Goal: Task Accomplishment & Management: Use online tool/utility

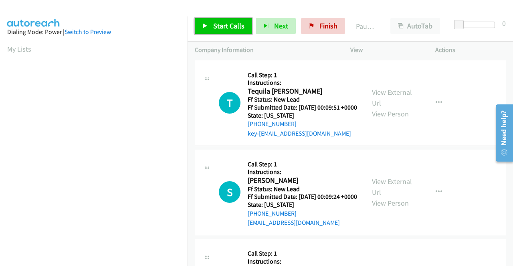
click at [222, 20] on link "Start Calls" at bounding box center [223, 26] width 57 height 16
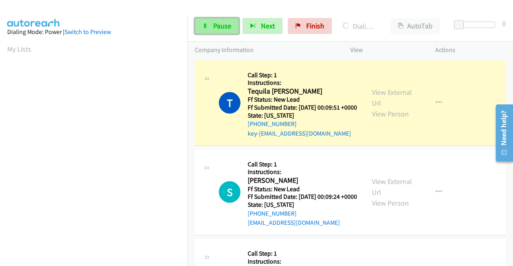
click at [216, 32] on link "Pause" at bounding box center [217, 26] width 44 height 16
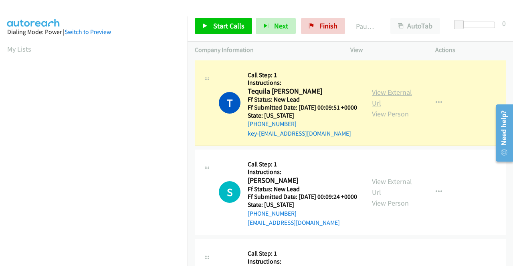
click at [392, 100] on link "View External Url" at bounding box center [392, 98] width 40 height 20
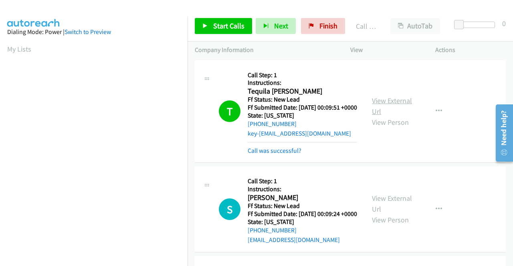
scroll to position [183, 0]
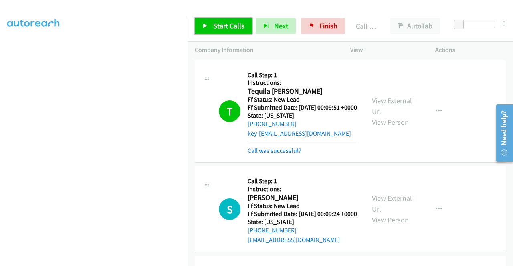
click at [212, 24] on link "Start Calls" at bounding box center [223, 26] width 57 height 16
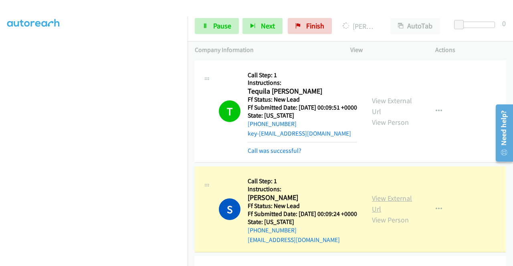
click at [386, 213] on link "View External Url" at bounding box center [392, 204] width 40 height 20
click at [218, 26] on span "Pause" at bounding box center [222, 25] width 18 height 9
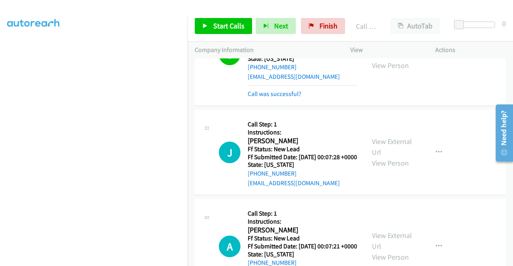
scroll to position [200, 0]
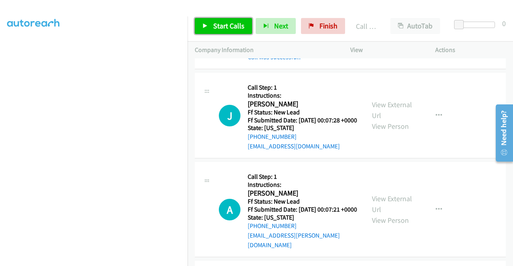
click at [222, 29] on span "Start Calls" at bounding box center [228, 25] width 31 height 9
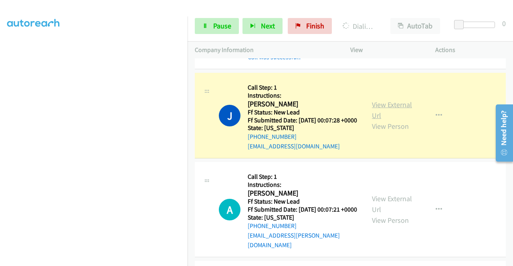
click at [395, 120] on link "View External Url" at bounding box center [392, 110] width 40 height 20
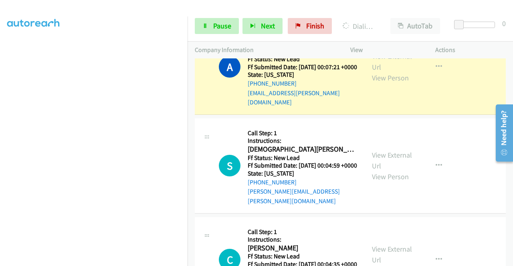
scroll to position [361, 0]
click at [391, 71] on link "View External Url" at bounding box center [392, 61] width 40 height 20
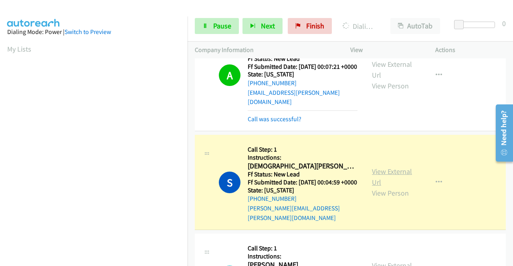
click at [384, 187] on link "View External Url" at bounding box center [392, 177] width 40 height 20
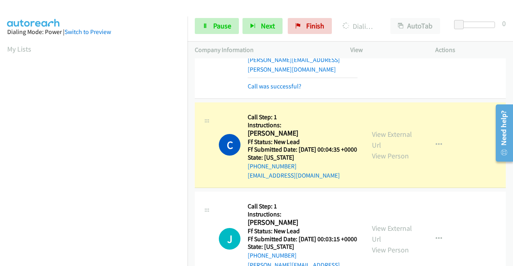
scroll to position [521, 0]
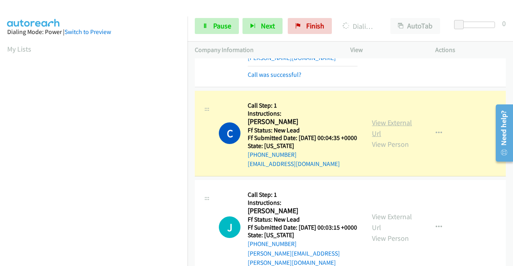
click at [388, 138] on link "View External Url" at bounding box center [392, 128] width 40 height 20
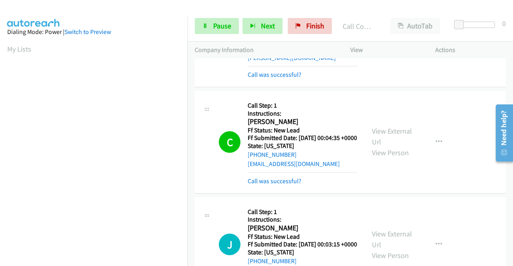
scroll to position [681, 0]
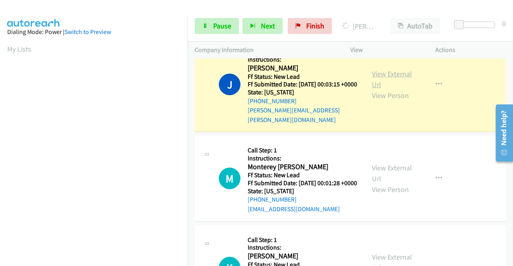
click at [403, 89] on link "View External Url" at bounding box center [392, 79] width 40 height 20
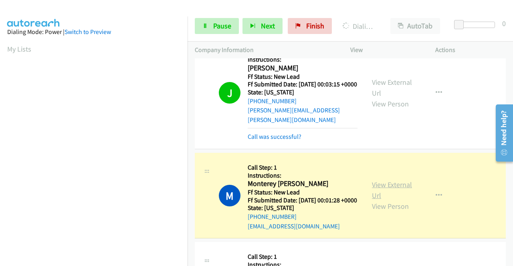
click at [398, 200] on link "View External Url" at bounding box center [392, 190] width 40 height 20
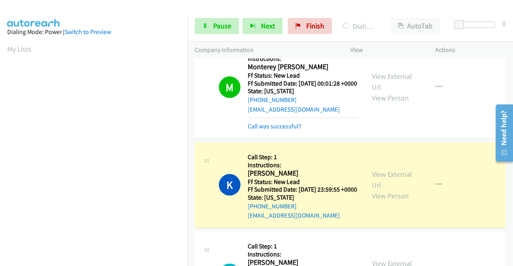
scroll to position [842, 0]
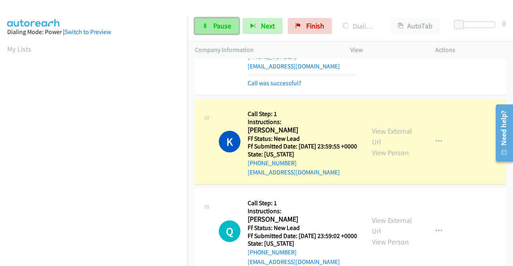
click at [215, 21] on link "Pause" at bounding box center [217, 26] width 44 height 16
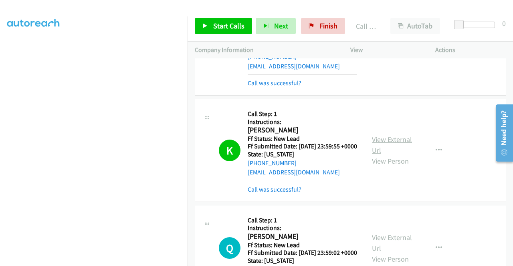
click at [378, 155] on link "View External Url" at bounding box center [392, 145] width 40 height 20
click at [230, 21] on link "Start Calls" at bounding box center [223, 26] width 57 height 16
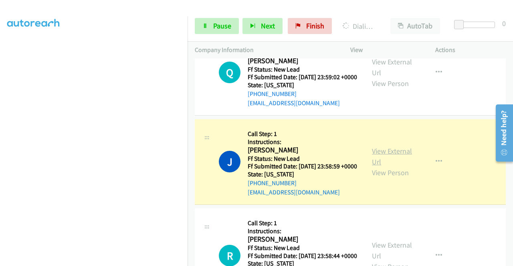
scroll to position [1042, 0]
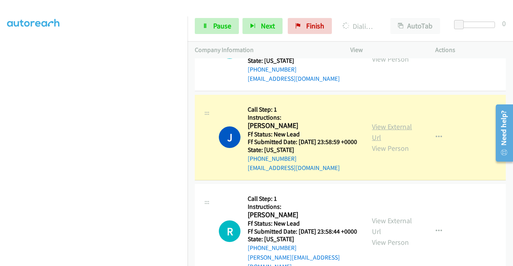
click at [386, 142] on link "View External Url" at bounding box center [392, 132] width 40 height 20
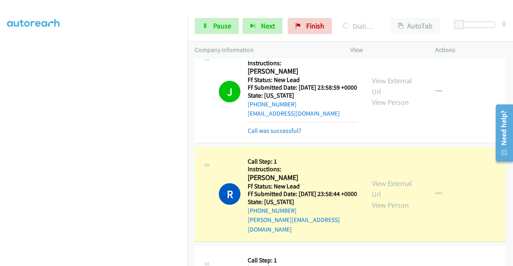
scroll to position [1162, 0]
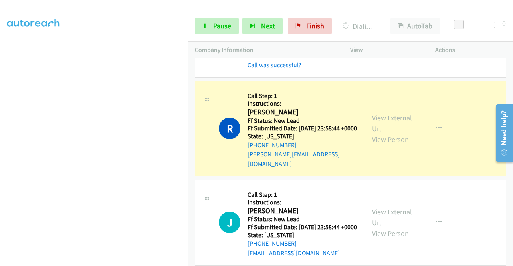
click at [382, 133] on link "View External Url" at bounding box center [392, 123] width 40 height 20
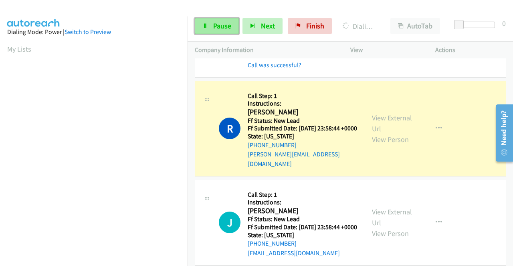
click at [201, 30] on link "Pause" at bounding box center [217, 26] width 44 height 16
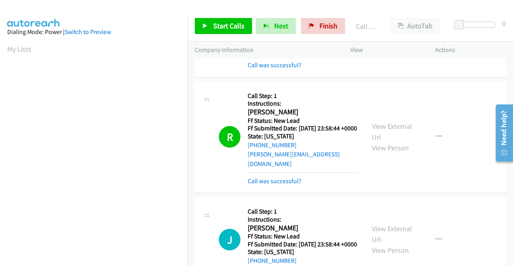
scroll to position [183, 0]
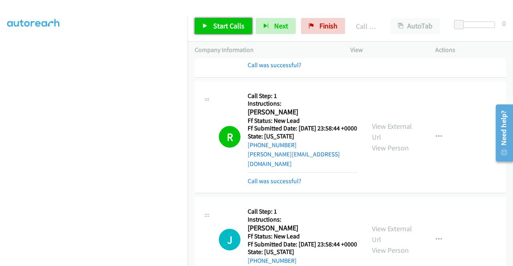
click at [213, 20] on link "Start Calls" at bounding box center [223, 26] width 57 height 16
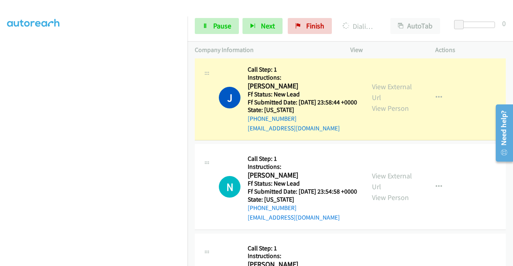
scroll to position [1322, 0]
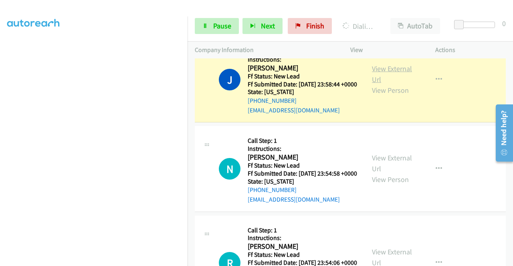
click at [390, 84] on link "View External Url" at bounding box center [392, 74] width 40 height 20
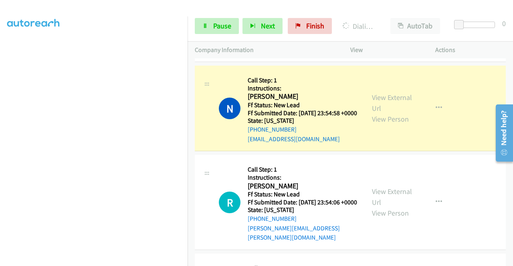
scroll to position [1403, 0]
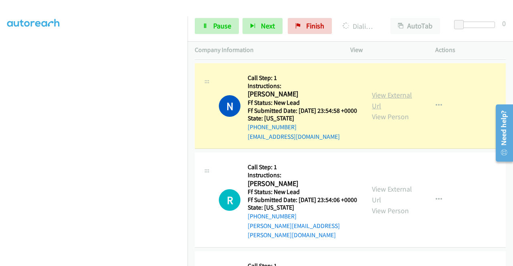
click at [387, 111] on link "View External Url" at bounding box center [392, 101] width 40 height 20
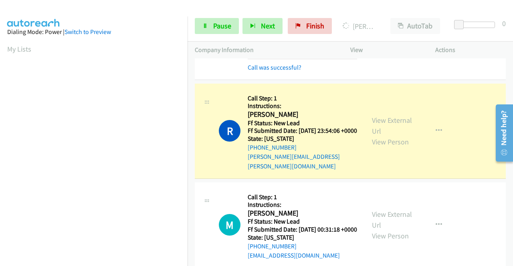
scroll to position [1523, 0]
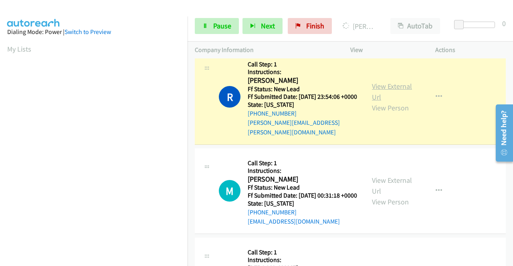
click at [386, 102] on link "View External Url" at bounding box center [392, 92] width 40 height 20
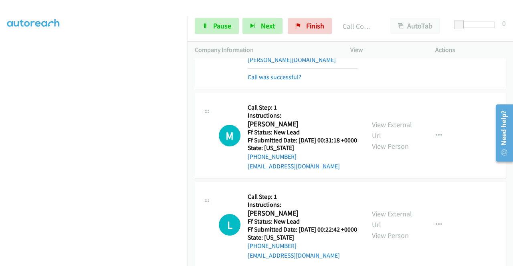
scroll to position [1603, 0]
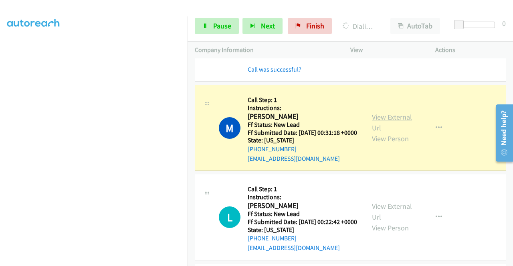
click at [377, 133] on link "View External Url" at bounding box center [392, 123] width 40 height 20
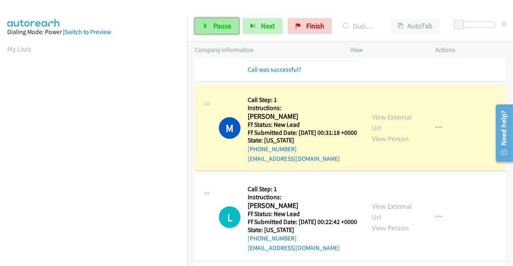
scroll to position [183, 0]
click at [217, 26] on span "Pause" at bounding box center [222, 25] width 18 height 9
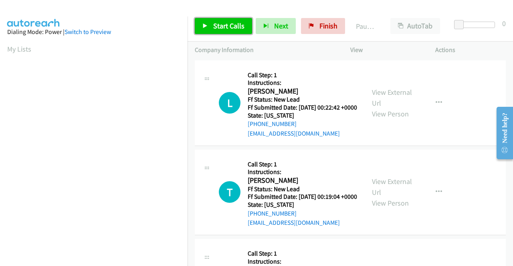
click at [217, 26] on span "Start Calls" at bounding box center [228, 25] width 31 height 9
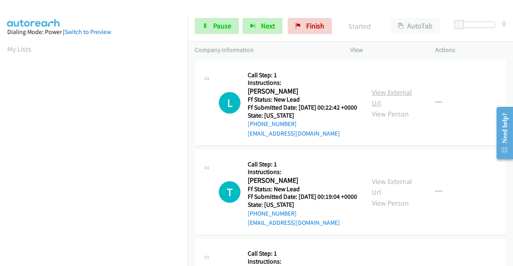
click at [388, 99] on link "View External Url" at bounding box center [392, 98] width 40 height 20
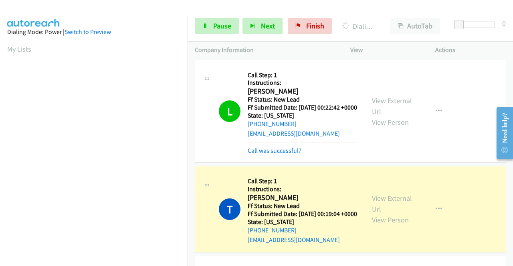
scroll to position [183, 0]
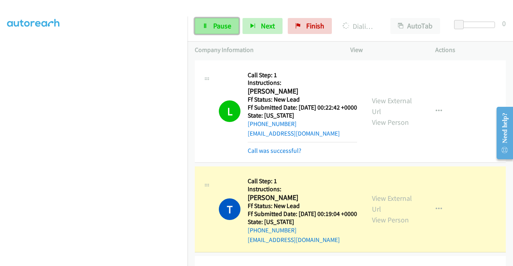
click at [215, 25] on span "Pause" at bounding box center [222, 25] width 18 height 9
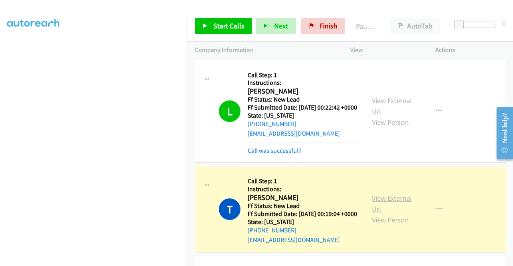
click at [388, 214] on link "View External Url" at bounding box center [392, 204] width 40 height 20
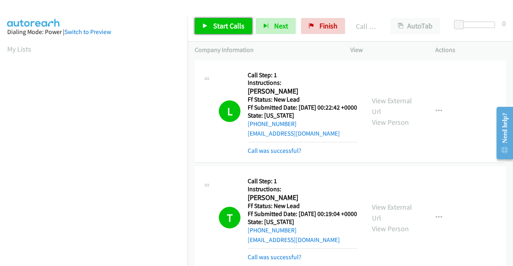
click at [222, 24] on span "Start Calls" at bounding box center [228, 25] width 31 height 9
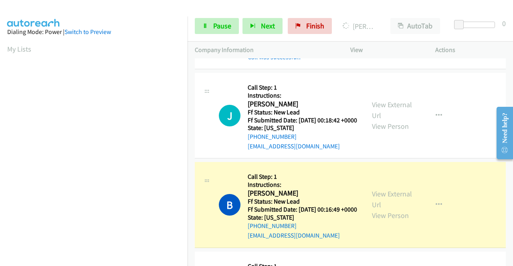
scroll to position [281, 0]
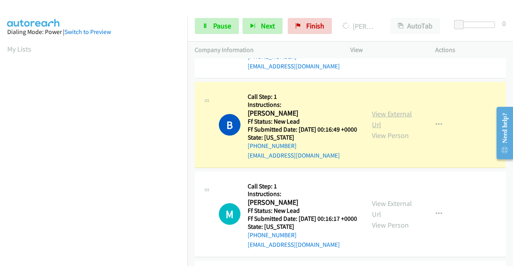
click at [379, 129] on link "View External Url" at bounding box center [392, 119] width 40 height 20
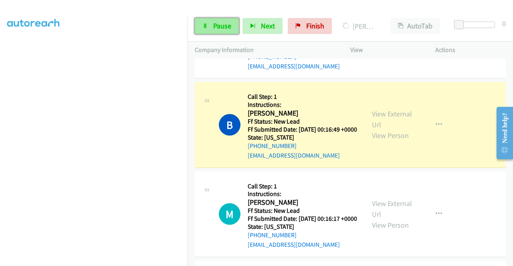
click at [219, 27] on span "Pause" at bounding box center [222, 25] width 18 height 9
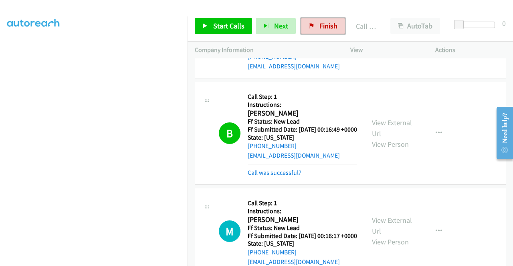
drag, startPoint x: 306, startPoint y: 22, endPoint x: 280, endPoint y: 38, distance: 31.1
click at [306, 21] on link "Finish" at bounding box center [323, 26] width 44 height 16
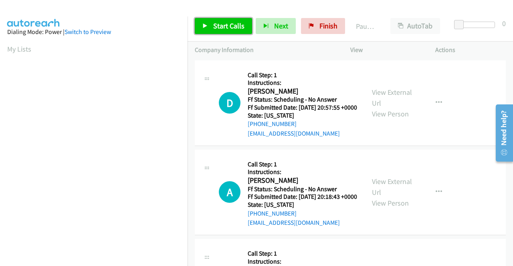
click at [231, 27] on span "Start Calls" at bounding box center [228, 25] width 31 height 9
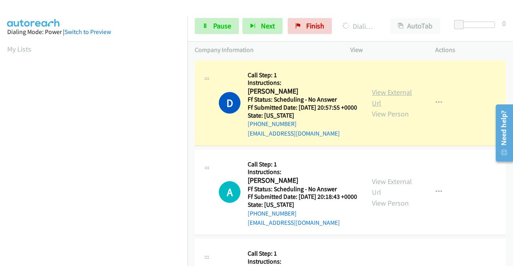
click at [397, 95] on link "View External Url" at bounding box center [392, 98] width 40 height 20
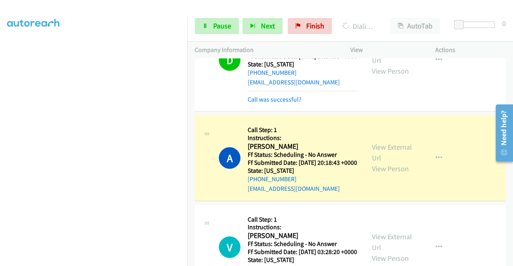
scroll to position [80, 0]
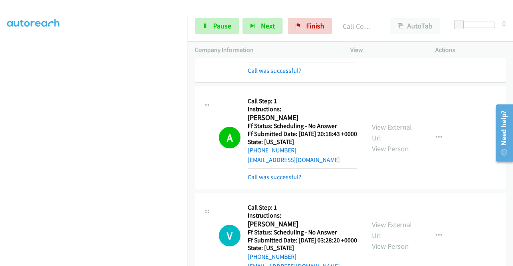
click at [377, 129] on div "View External Url View Person View External Url Email Schedule/Manage Callback …" at bounding box center [411, 138] width 92 height 88
click at [376, 137] on link "View External Url" at bounding box center [392, 133] width 40 height 20
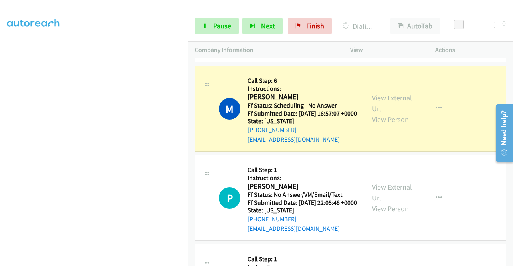
scroll to position [321, 0]
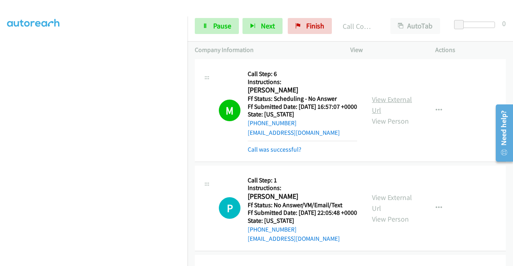
click at [389, 115] on link "View External Url" at bounding box center [392, 105] width 40 height 20
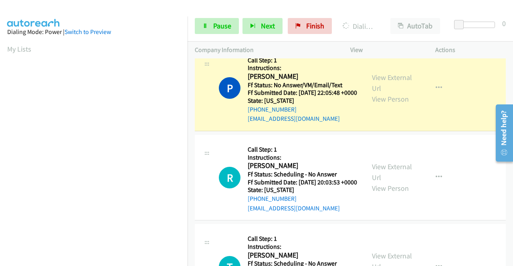
scroll to position [183, 0]
click at [299, 65] on h5 "Call Step: 1" at bounding box center [302, 61] width 109 height 8
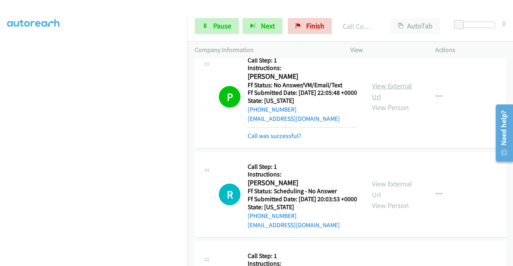
click at [375, 101] on link "View External Url" at bounding box center [392, 91] width 40 height 20
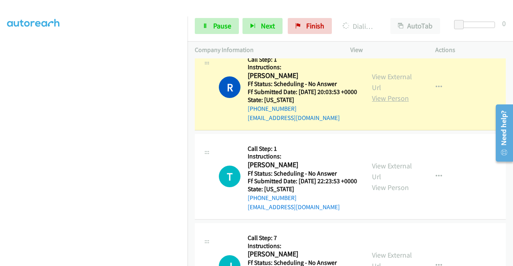
scroll to position [561, 0]
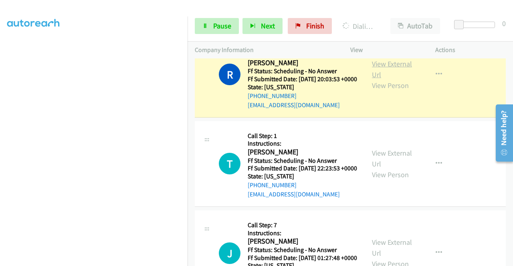
click at [402, 79] on link "View External Url" at bounding box center [392, 69] width 40 height 20
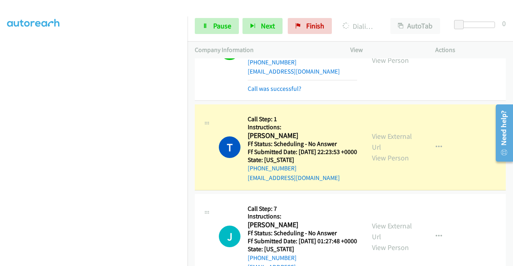
scroll to position [641, 0]
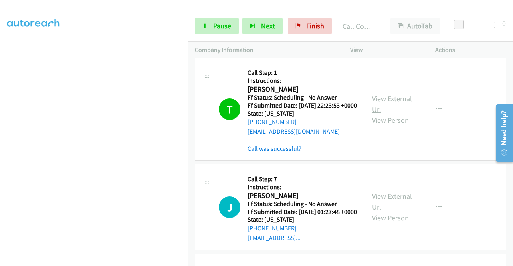
click at [378, 114] on link "View External Url" at bounding box center [392, 104] width 40 height 20
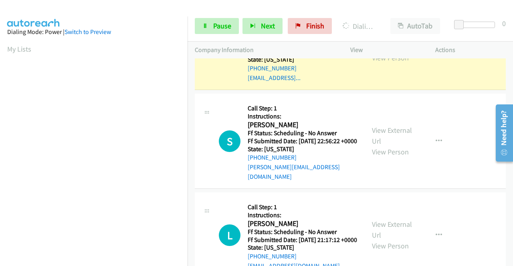
scroll to position [183, 0]
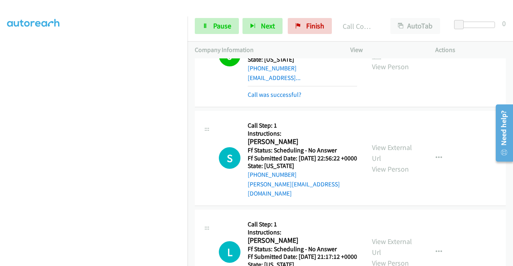
click at [384, 61] on link "View External Url" at bounding box center [392, 50] width 40 height 20
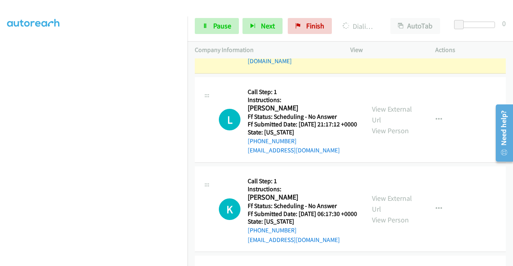
scroll to position [922, 0]
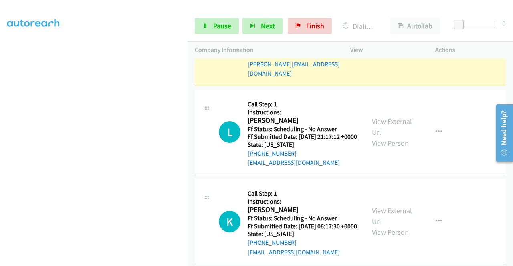
click at [381, 43] on link "View External Url" at bounding box center [392, 33] width 40 height 20
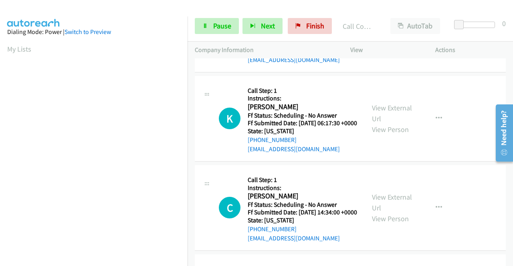
scroll to position [1002, 0]
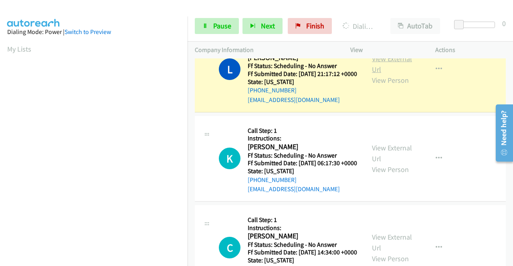
click at [394, 74] on link "View External Url" at bounding box center [392, 64] width 40 height 20
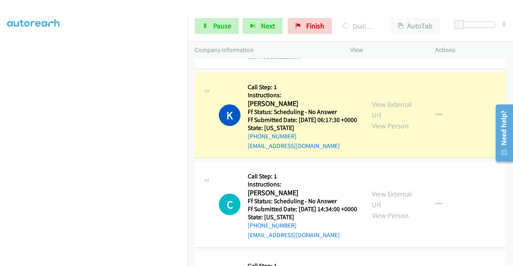
scroll to position [1122, 0]
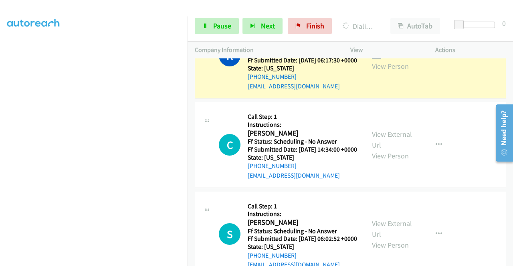
click at [391, 60] on link "View External Url" at bounding box center [392, 50] width 40 height 20
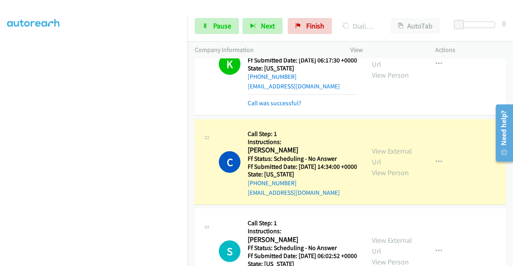
scroll to position [1242, 0]
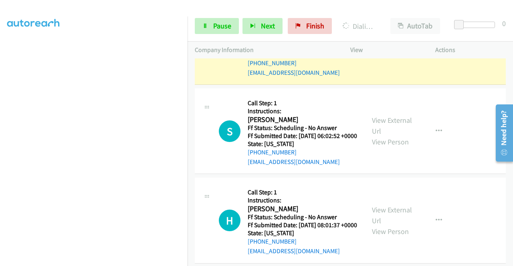
click at [385, 46] on link "View External Url" at bounding box center [392, 36] width 40 height 20
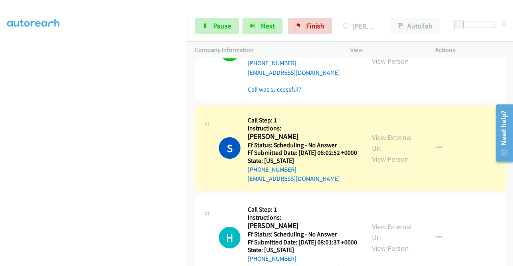
scroll to position [0, 0]
click at [373, 153] on link "View External Url" at bounding box center [392, 143] width 40 height 20
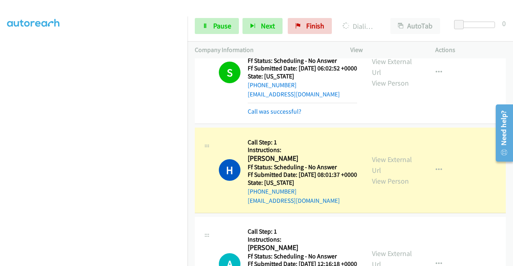
scroll to position [1403, 0]
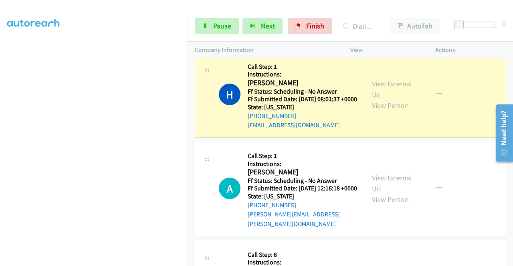
click at [396, 99] on link "View External Url" at bounding box center [392, 89] width 40 height 20
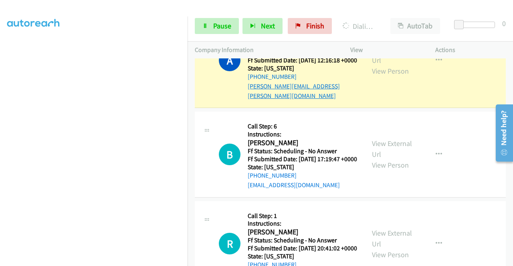
scroll to position [1563, 0]
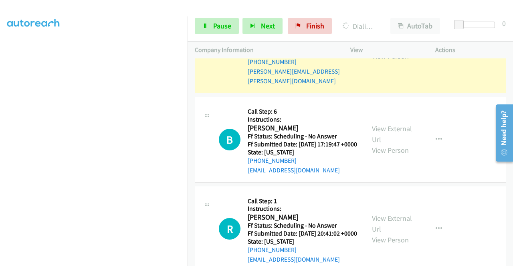
click at [385, 50] on link "View External Url" at bounding box center [392, 40] width 40 height 20
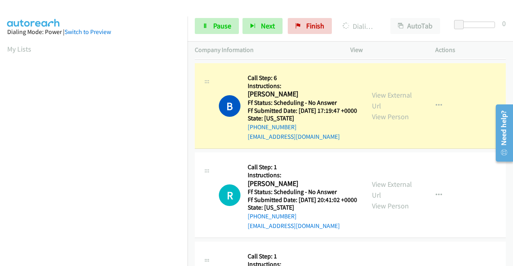
scroll to position [1723, 0]
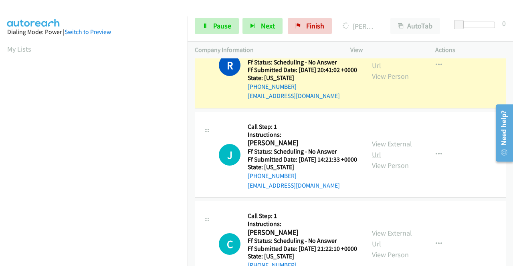
scroll to position [1803, 0]
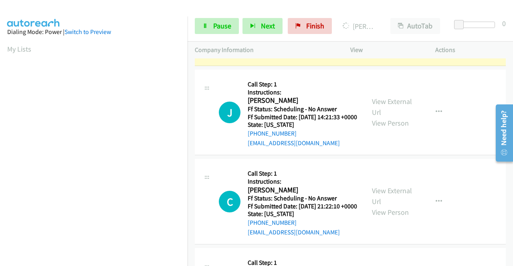
click at [396, 28] on link "View External Url" at bounding box center [392, 18] width 40 height 20
click at [212, 25] on link "Pause" at bounding box center [217, 26] width 44 height 16
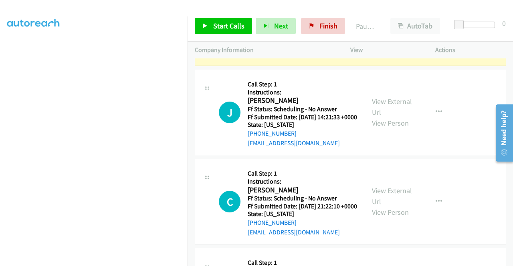
scroll to position [40, 0]
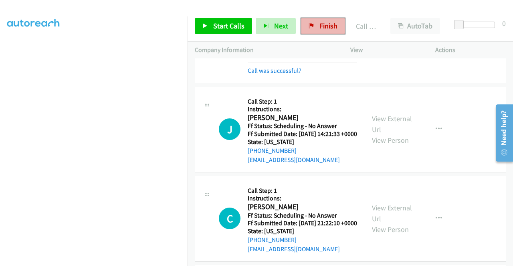
click at [321, 26] on span "Finish" at bounding box center [328, 25] width 18 height 9
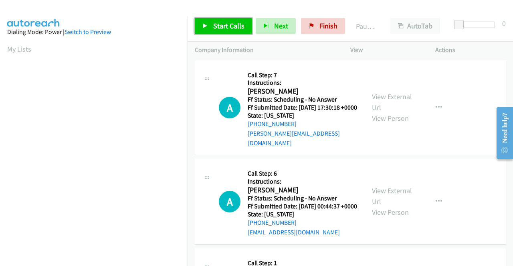
click at [227, 26] on span "Start Calls" at bounding box center [228, 25] width 31 height 9
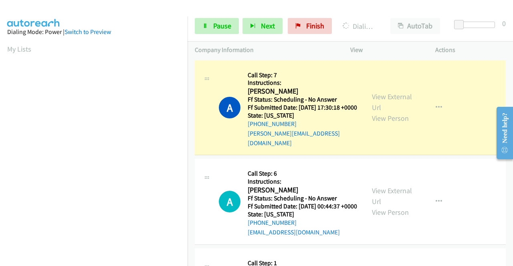
scroll to position [183, 0]
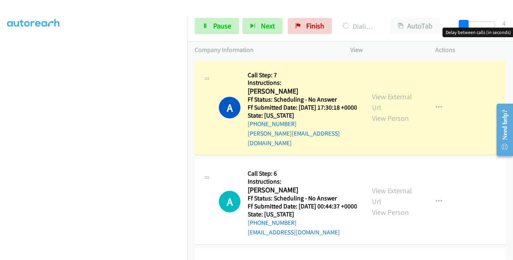
drag, startPoint x: 461, startPoint y: 26, endPoint x: 483, endPoint y: 23, distance: 22.2
click at [483, 23] on div at bounding box center [476, 25] width 37 height 6
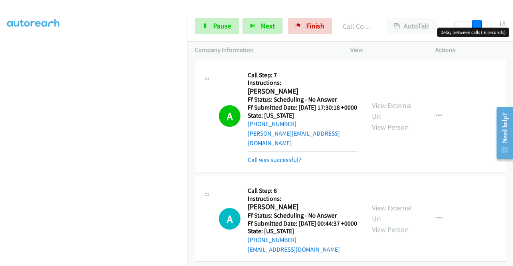
drag, startPoint x: 477, startPoint y: 22, endPoint x: 504, endPoint y: 24, distance: 26.9
click at [505, 24] on div "Start Calls Pause Next Finish Call Completed AutoTab AutoTab 18" at bounding box center [350, 26] width 325 height 31
click at [382, 103] on link "View External Url" at bounding box center [392, 111] width 40 height 20
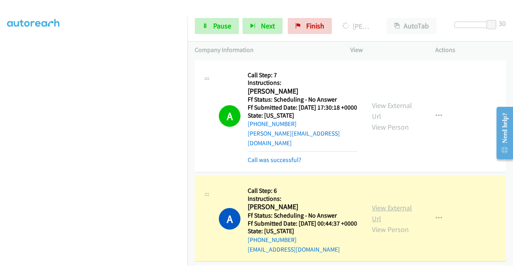
click at [392, 211] on link "View External Url" at bounding box center [392, 214] width 40 height 20
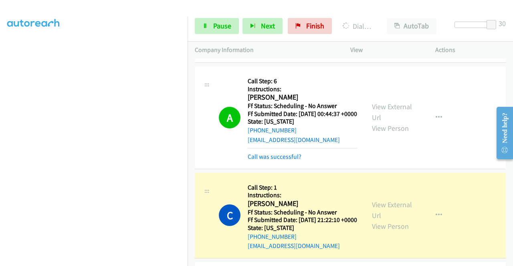
scroll to position [200, 0]
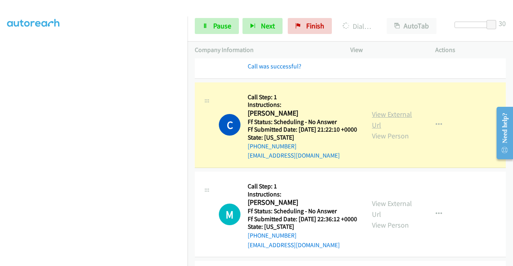
click at [374, 122] on link "View External Url" at bounding box center [392, 120] width 40 height 20
click at [134, 260] on section at bounding box center [93, 77] width 173 height 384
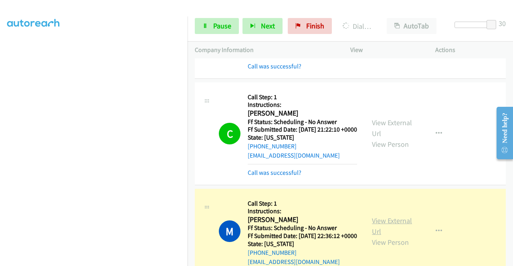
click at [385, 236] on link "View External Url" at bounding box center [392, 226] width 40 height 20
click at [378, 236] on link "View External Url" at bounding box center [392, 226] width 40 height 20
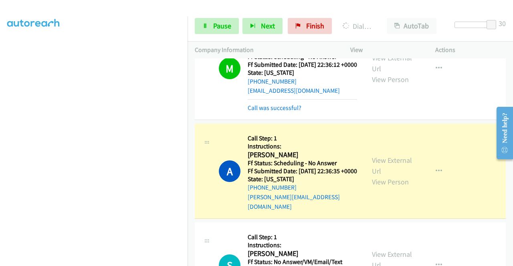
scroll to position [401, 0]
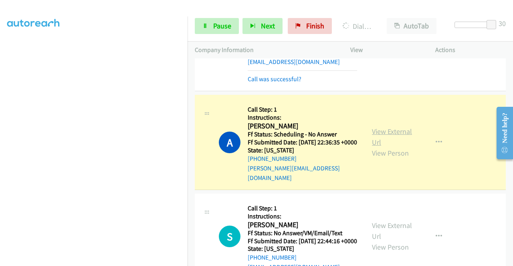
click at [375, 147] on link "View External Url" at bounding box center [392, 137] width 40 height 20
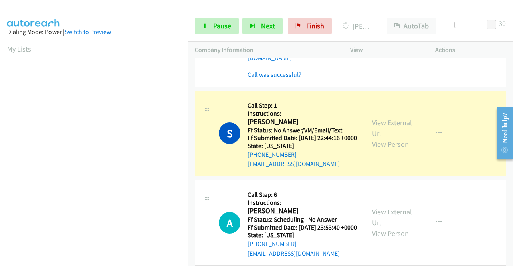
scroll to position [183, 0]
click at [392, 138] on link "View External Url" at bounding box center [392, 128] width 40 height 20
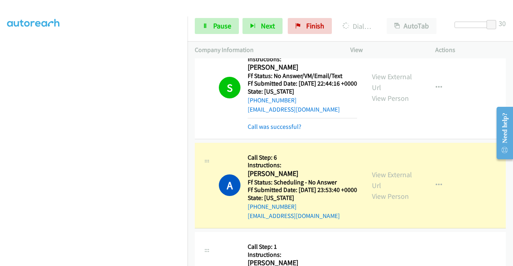
scroll to position [641, 0]
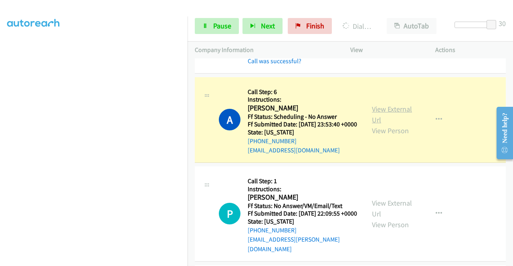
click at [380, 125] on link "View External Url" at bounding box center [392, 115] width 40 height 20
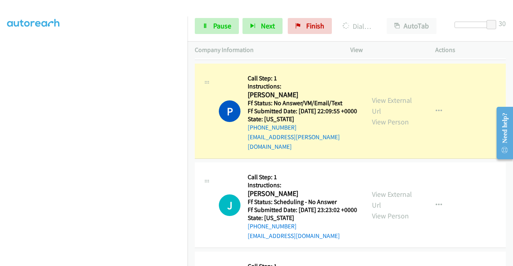
scroll to position [761, 0]
click at [398, 115] on link "View External Url" at bounding box center [392, 105] width 40 height 20
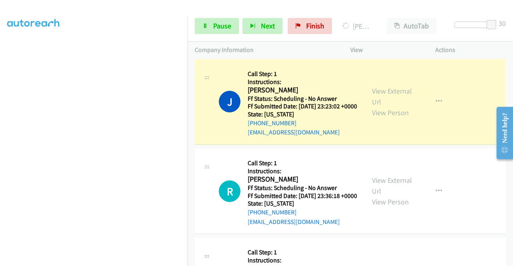
scroll to position [0, 0]
click at [398, 107] on link "View External Url" at bounding box center [392, 97] width 40 height 20
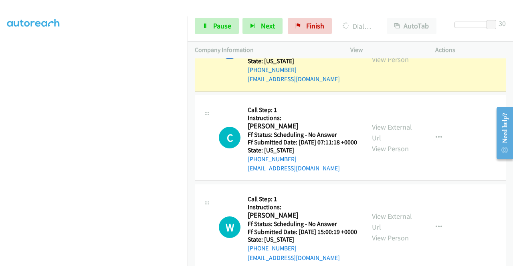
scroll to position [1002, 0]
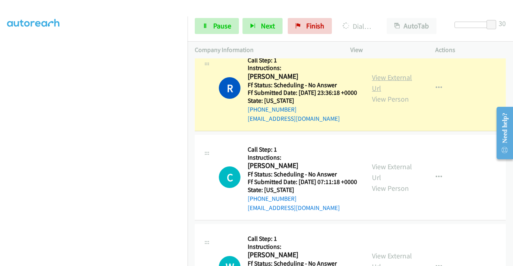
click at [396, 93] on link "View External Url" at bounding box center [392, 83] width 40 height 20
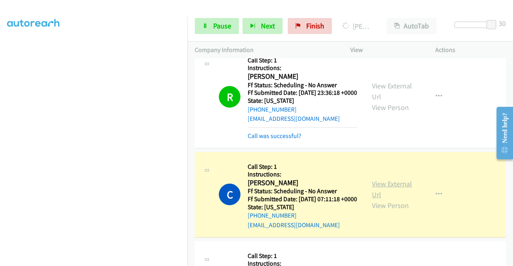
click at [385, 200] on link "View External Url" at bounding box center [392, 190] width 40 height 20
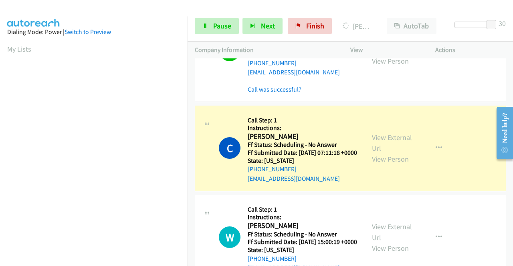
scroll to position [1162, 0]
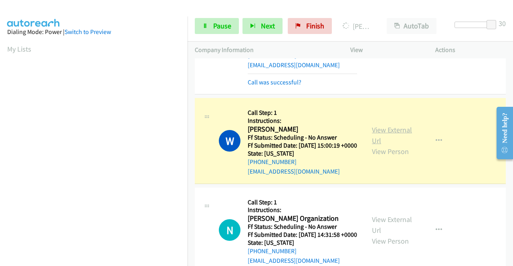
click at [388, 145] on link "View External Url" at bounding box center [392, 135] width 40 height 20
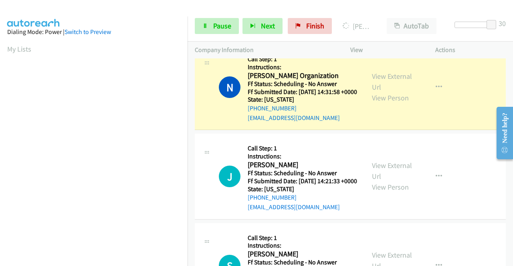
scroll to position [183, 0]
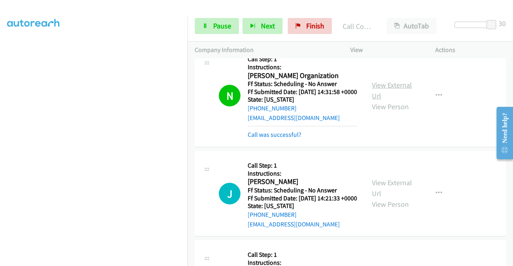
click at [396, 101] on link "View External Url" at bounding box center [392, 91] width 40 height 20
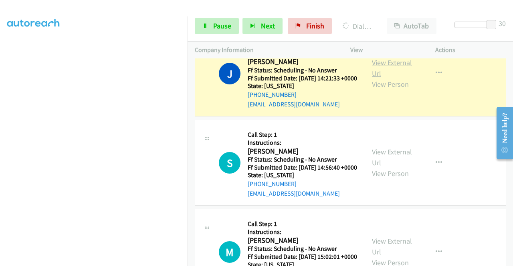
click at [386, 78] on link "View External Url" at bounding box center [392, 68] width 40 height 20
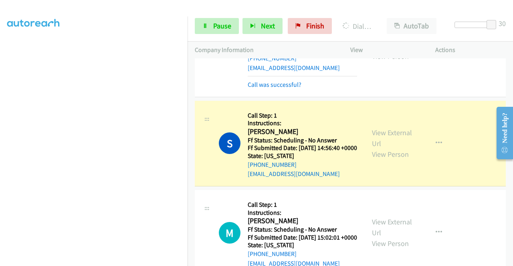
scroll to position [1523, 0]
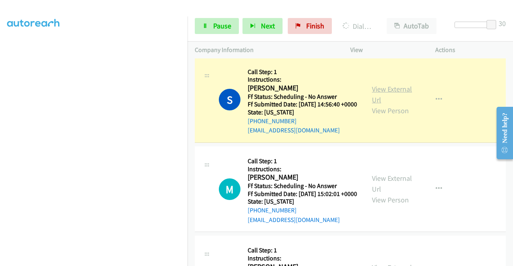
click at [391, 105] on link "View External Url" at bounding box center [392, 95] width 40 height 20
click at [208, 25] on link "Pause" at bounding box center [217, 26] width 44 height 16
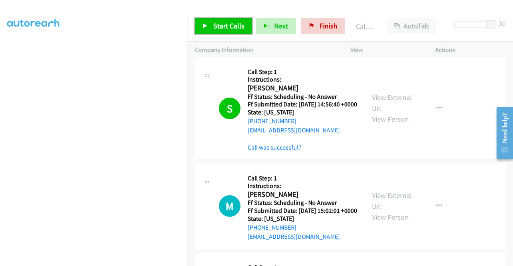
click at [235, 33] on link "Start Calls" at bounding box center [223, 26] width 57 height 16
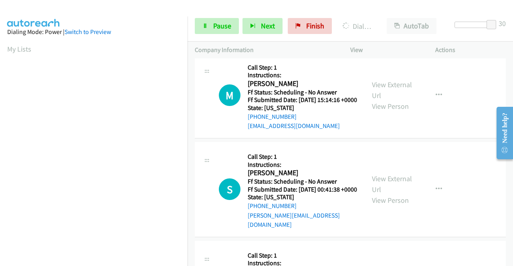
scroll to position [183, 0]
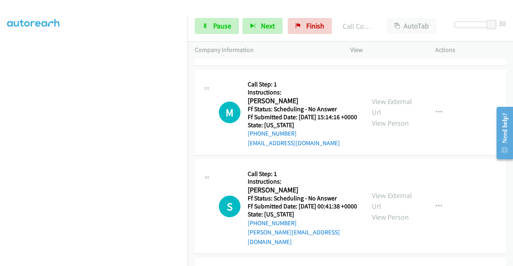
click at [378, 19] on link "View External Url" at bounding box center [392, 9] width 40 height 20
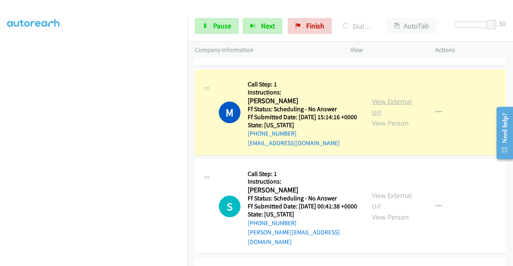
click at [380, 117] on link "View External Url" at bounding box center [392, 107] width 40 height 20
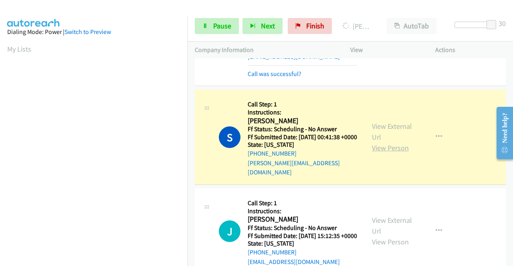
scroll to position [1843, 0]
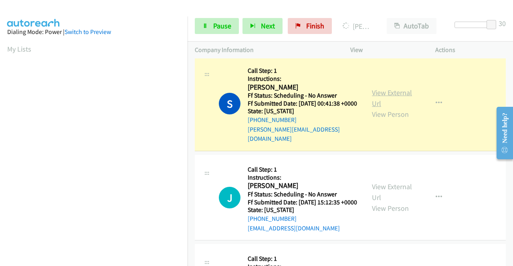
click at [376, 108] on link "View External Url" at bounding box center [392, 98] width 40 height 20
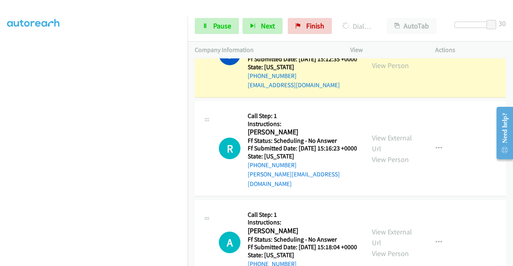
scroll to position [143, 0]
click at [395, 59] on link "View External Url" at bounding box center [392, 49] width 40 height 20
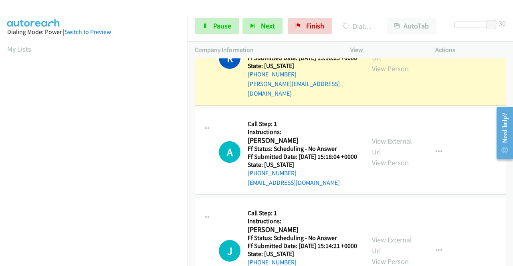
scroll to position [2124, 0]
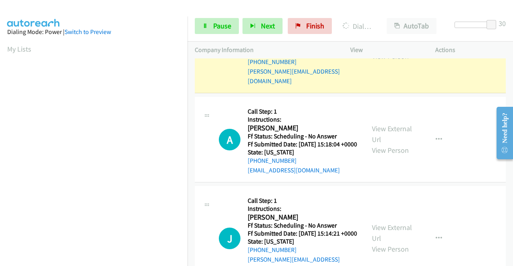
click at [380, 50] on link "View External Url" at bounding box center [392, 40] width 40 height 20
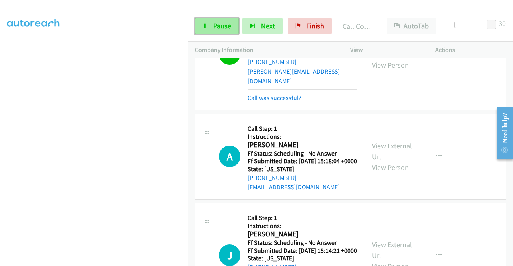
click at [206, 20] on link "Pause" at bounding box center [217, 26] width 44 height 16
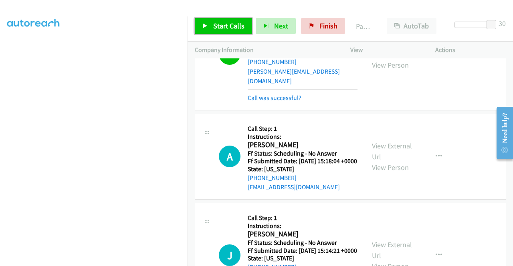
click at [232, 22] on span "Start Calls" at bounding box center [228, 25] width 31 height 9
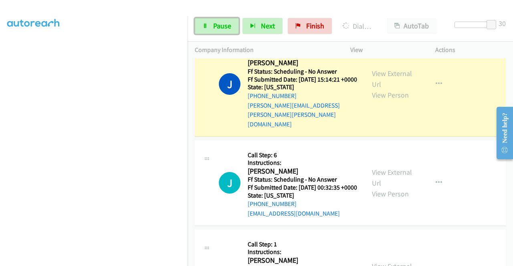
scroll to position [2364, 0]
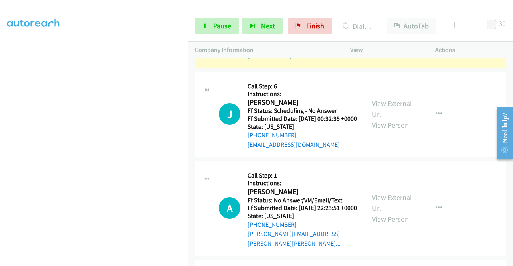
click at [392, 20] on link "View External Url" at bounding box center [392, 10] width 40 height 20
click at [204, 30] on link "Pause" at bounding box center [217, 26] width 44 height 16
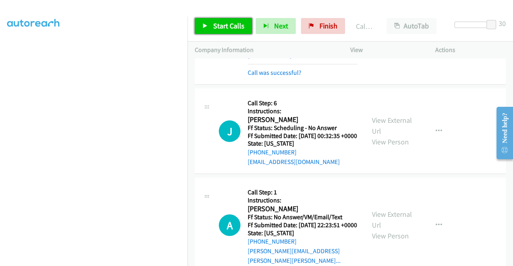
click at [224, 30] on span "Start Calls" at bounding box center [228, 25] width 31 height 9
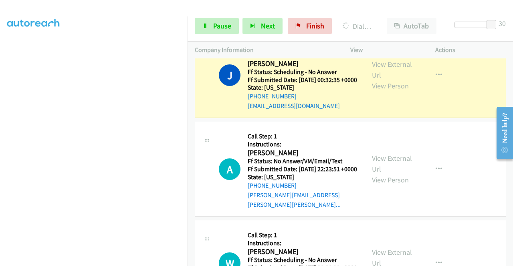
scroll to position [2485, 0]
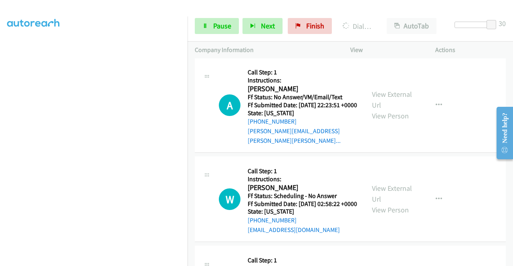
click at [396, 16] on link "View External Url" at bounding box center [392, 6] width 40 height 20
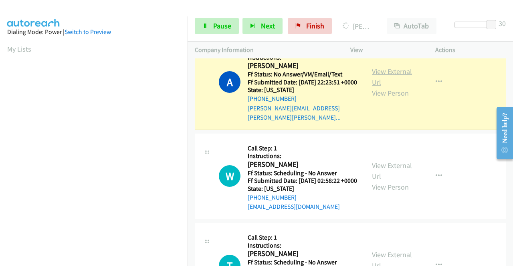
scroll to position [183, 0]
click at [380, 87] on link "View External Url" at bounding box center [392, 77] width 40 height 20
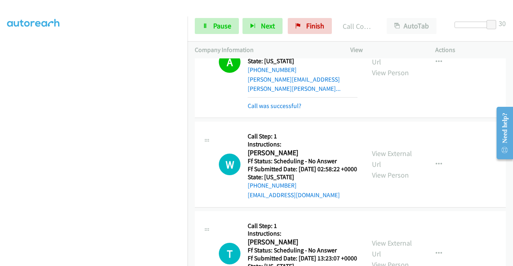
scroll to position [2685, 0]
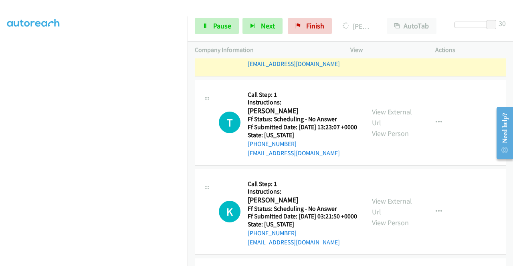
click at [386, 38] on link "View External Url" at bounding box center [392, 28] width 40 height 20
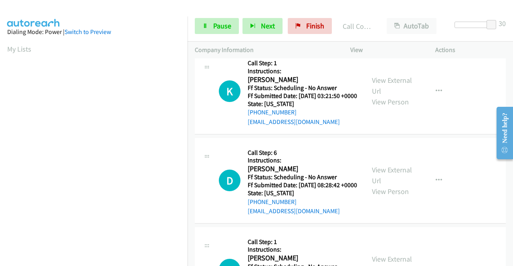
scroll to position [2845, 0]
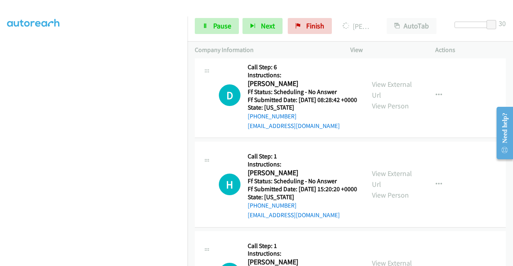
scroll to position [0, 0]
click at [387, 10] on link "View External Url" at bounding box center [392, 0] width 40 height 20
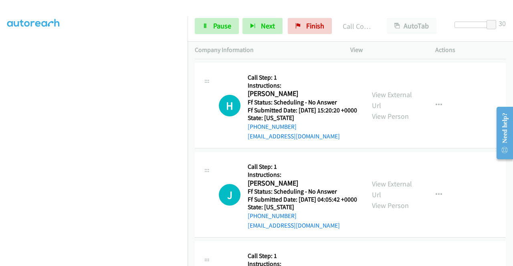
scroll to position [3006, 0]
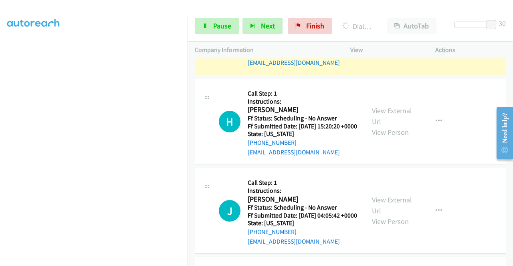
click at [394, 37] on link "View External Url" at bounding box center [392, 27] width 40 height 20
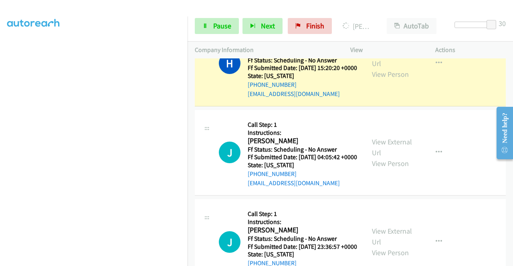
scroll to position [3086, 0]
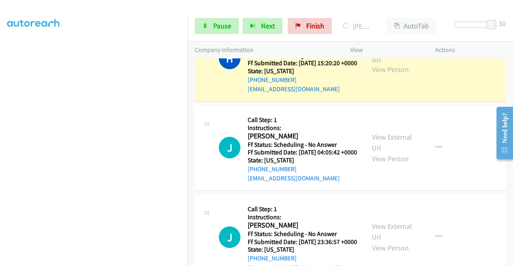
click at [394, 63] on link "View External Url" at bounding box center [392, 53] width 40 height 20
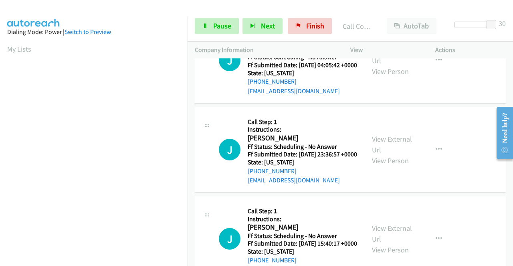
scroll to position [3206, 0]
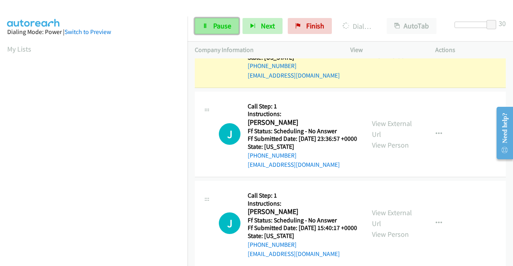
click at [214, 26] on span "Pause" at bounding box center [222, 25] width 18 height 9
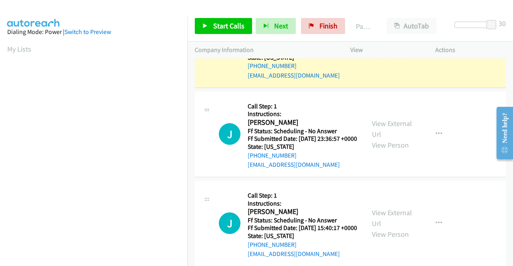
scroll to position [183, 0]
click at [372, 50] on link "View External Url" at bounding box center [392, 40] width 40 height 20
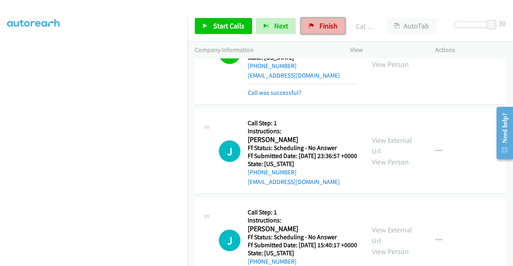
click at [318, 20] on link "Finish" at bounding box center [323, 26] width 44 height 16
